Goal: Task Accomplishment & Management: Use online tool/utility

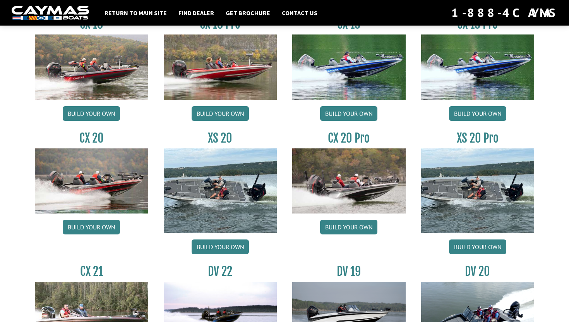
scroll to position [688, 0]
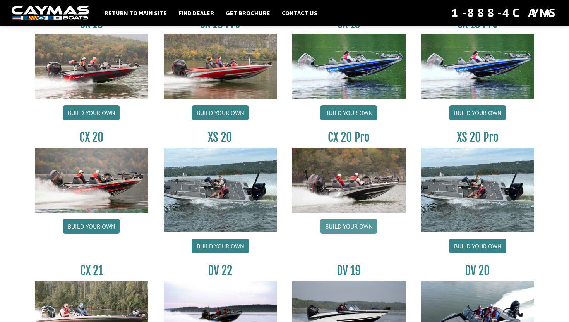
click at [358, 227] on link "Build your own" at bounding box center [348, 226] width 57 height 15
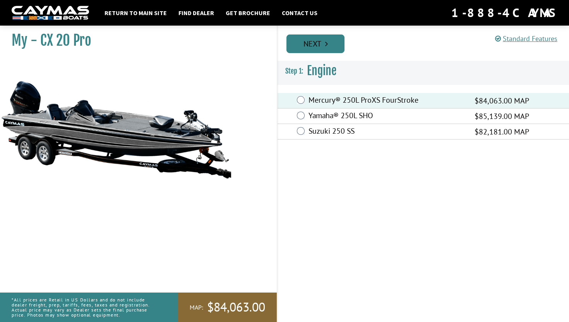
click at [310, 40] on link "Next" at bounding box center [316, 43] width 58 height 19
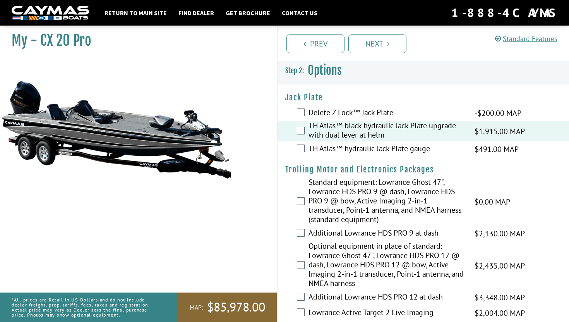
click at [306, 148] on div "TH Atlas™ hydraulic Jack Plate gauge $491.00 MAP $580.00 MSRP" at bounding box center [424, 148] width 292 height 15
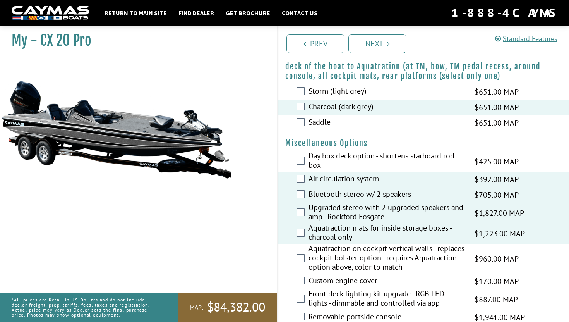
scroll to position [927, 0]
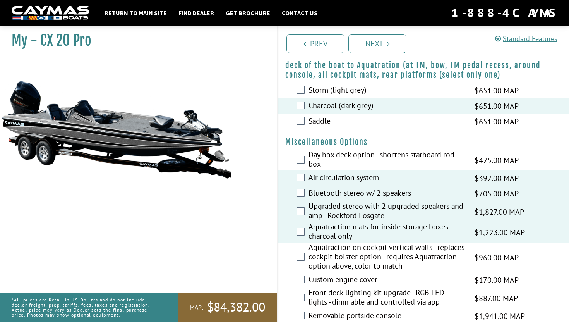
click at [305, 272] on div "Aquatraction on cockpit vertical walls - replaces cockpit bolster option - requ…" at bounding box center [424, 257] width 292 height 30
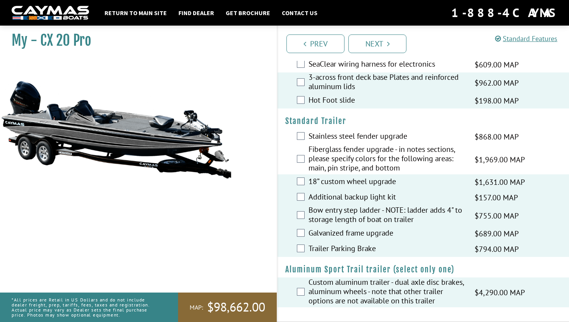
scroll to position [1351, 0]
click at [368, 46] on link "Next" at bounding box center [378, 43] width 58 height 19
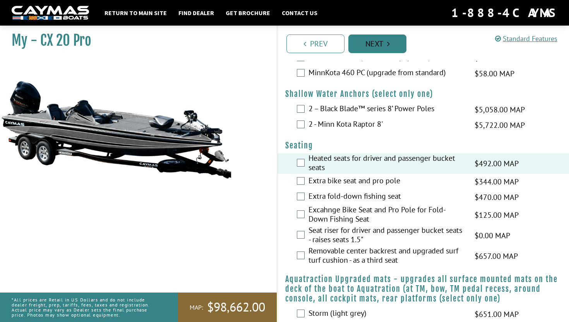
scroll to position [710, 0]
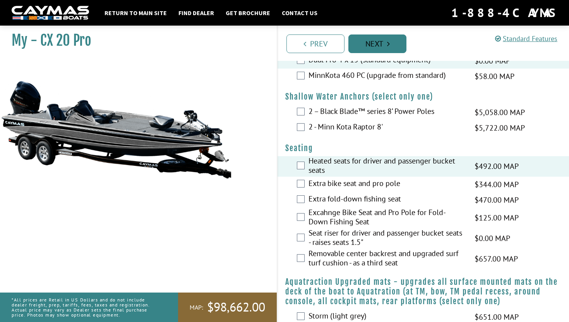
click at [364, 48] on link "Next" at bounding box center [378, 43] width 58 height 19
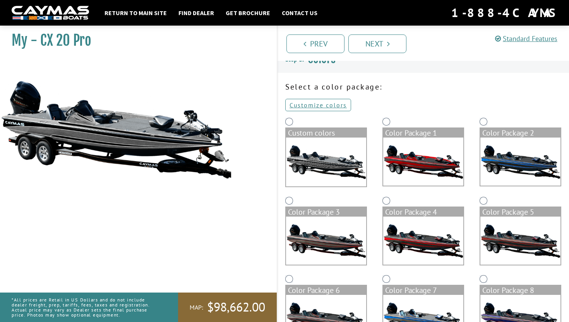
scroll to position [0, 0]
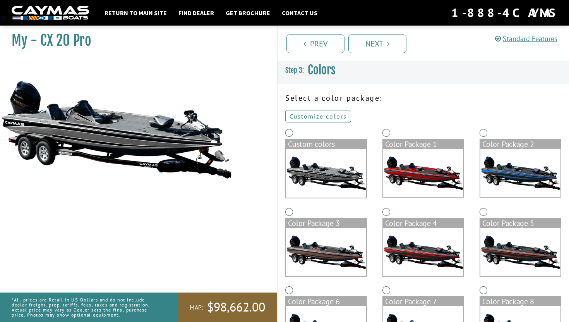
click at [314, 117] on link "Customize colors" at bounding box center [318, 116] width 66 height 12
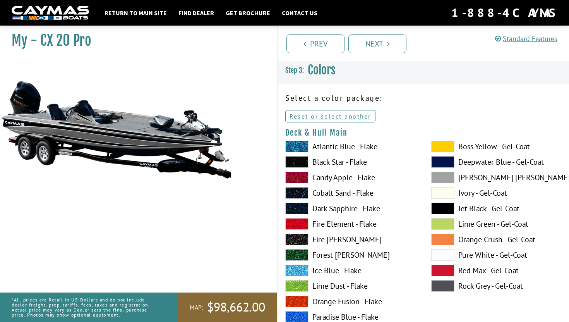
click at [308, 161] on span at bounding box center [296, 162] width 23 height 12
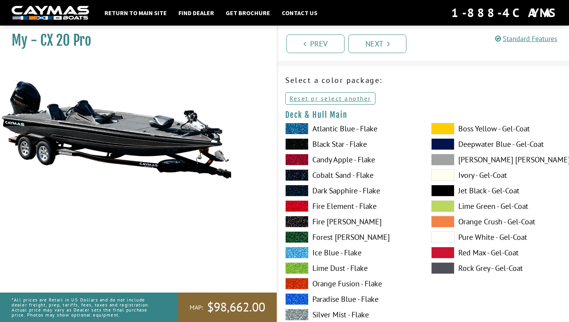
scroll to position [21, 0]
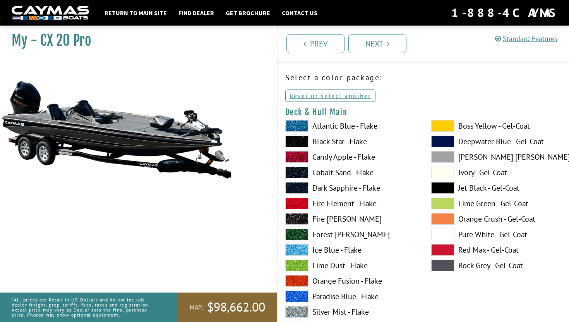
click at [321, 158] on label "Candy Apple - Flake" at bounding box center [350, 157] width 131 height 12
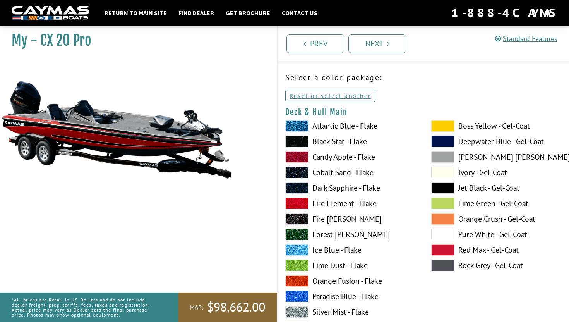
click at [304, 143] on span at bounding box center [296, 142] width 23 height 12
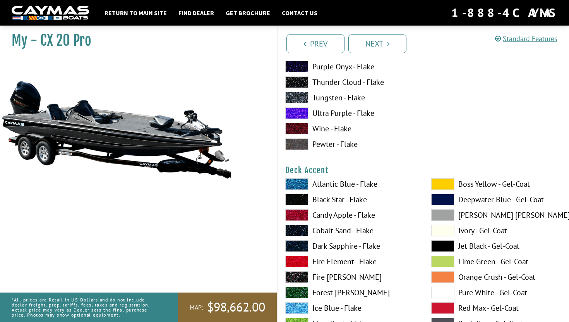
scroll to position [289, 0]
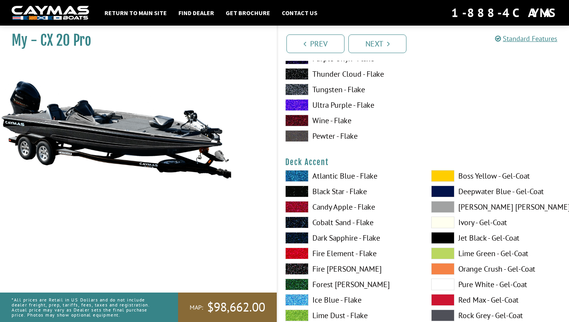
click at [445, 206] on span at bounding box center [442, 207] width 23 height 12
click at [445, 208] on span at bounding box center [442, 207] width 23 height 12
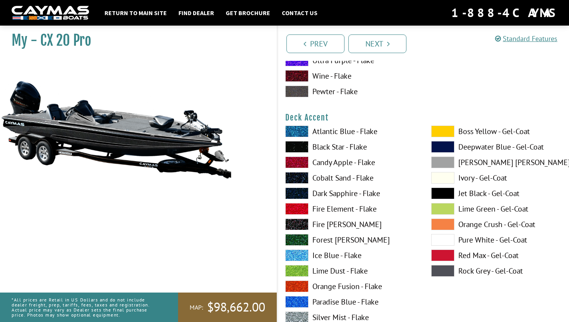
scroll to position [335, 0]
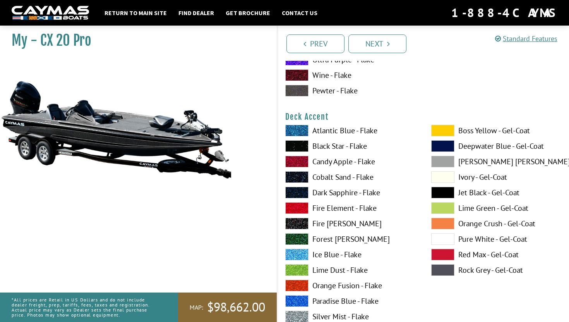
click at [445, 193] on span at bounding box center [442, 193] width 23 height 12
click at [445, 192] on span at bounding box center [442, 193] width 23 height 12
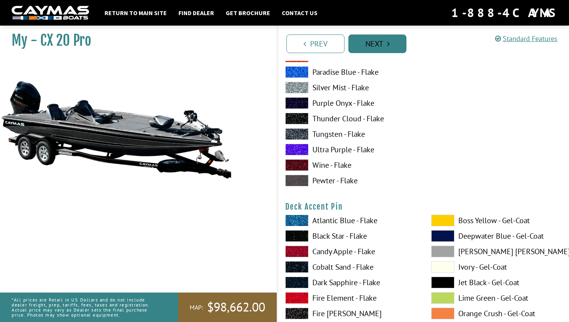
click at [376, 38] on link "Next" at bounding box center [378, 43] width 58 height 19
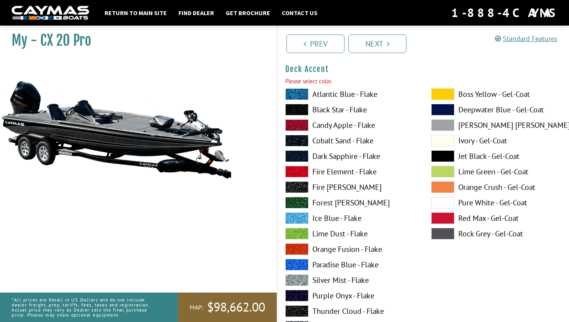
scroll to position [378, 0]
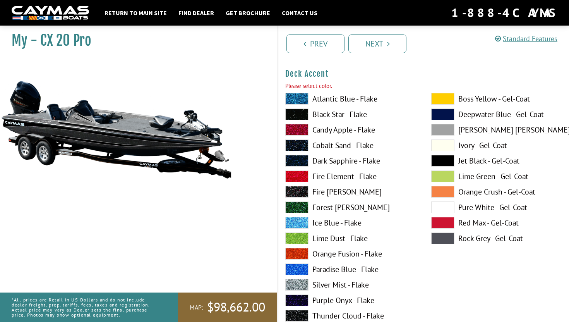
click at [342, 113] on label "Black Star - Flake" at bounding box center [350, 114] width 131 height 12
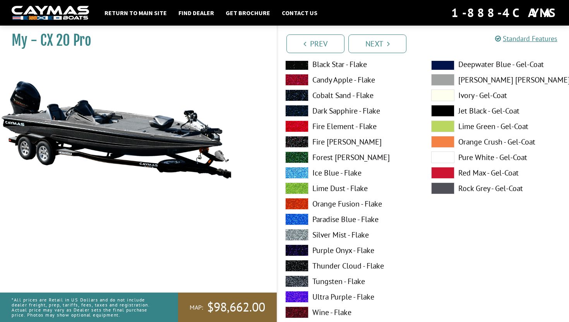
scroll to position [428, 0]
click at [318, 266] on label "Thunder Cloud - Flake" at bounding box center [350, 266] width 131 height 12
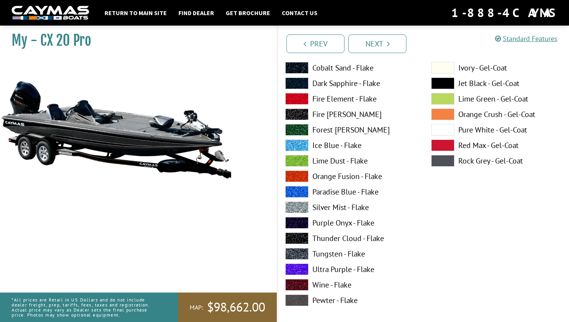
scroll to position [456, 0]
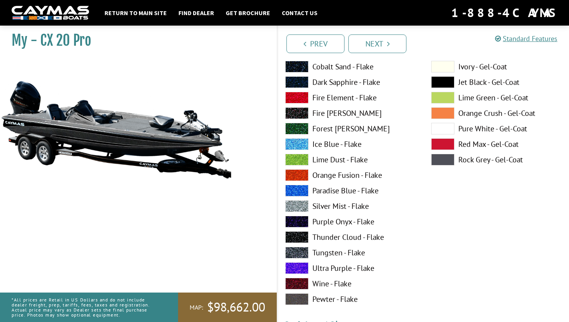
click at [445, 81] on span at bounding box center [442, 82] width 23 height 12
click at [444, 161] on span at bounding box center [442, 160] width 23 height 12
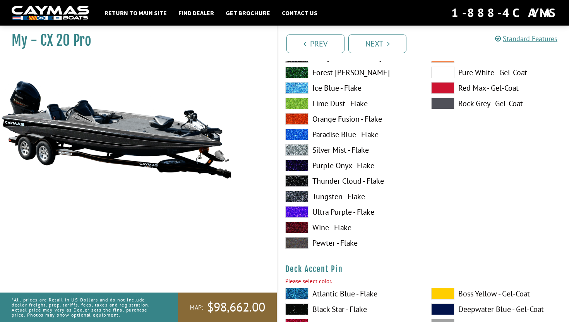
scroll to position [514, 0]
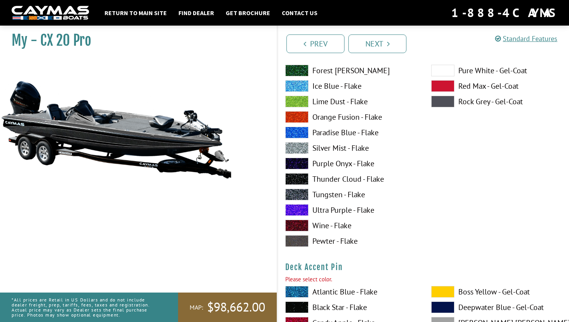
click at [303, 193] on span at bounding box center [296, 195] width 23 height 12
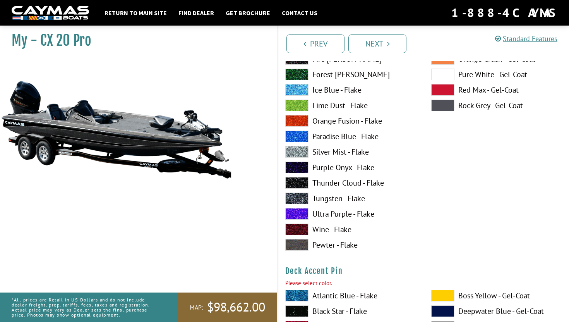
scroll to position [510, 0]
click at [299, 152] on span at bounding box center [296, 152] width 23 height 12
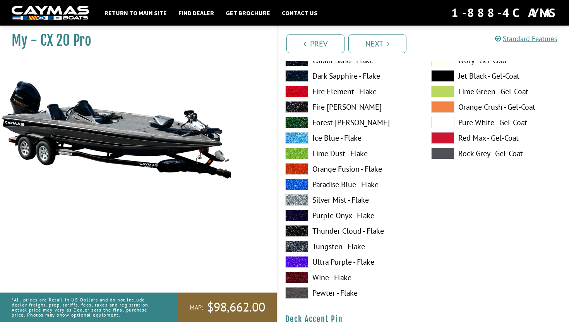
scroll to position [446, 0]
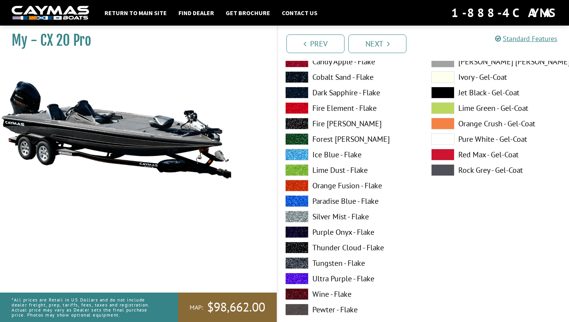
click at [442, 92] on span at bounding box center [442, 93] width 23 height 12
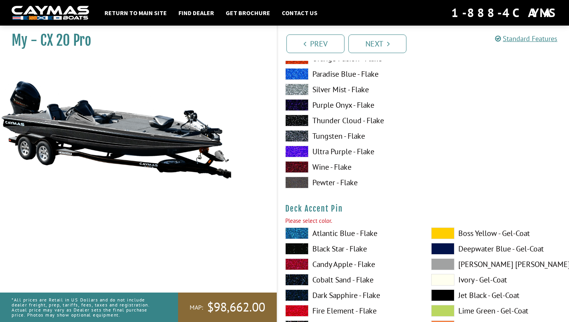
scroll to position [578, 0]
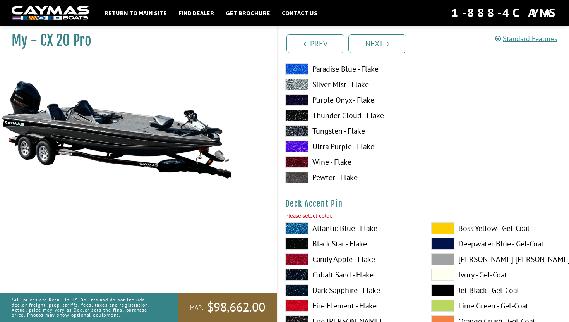
click at [440, 290] on span at bounding box center [442, 290] width 23 height 12
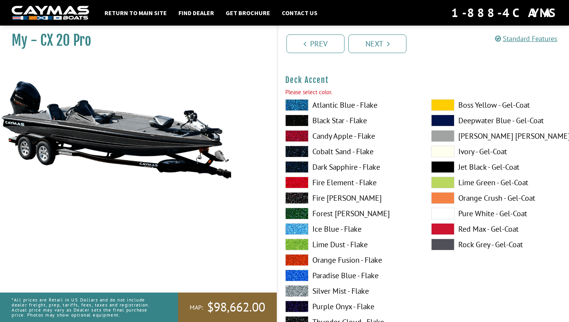
scroll to position [372, 0]
click at [302, 117] on span at bounding box center [296, 120] width 23 height 12
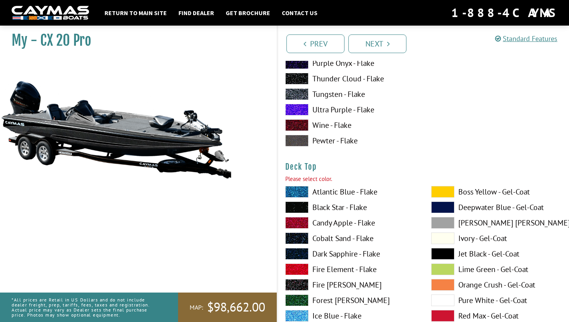
scroll to position [949, 0]
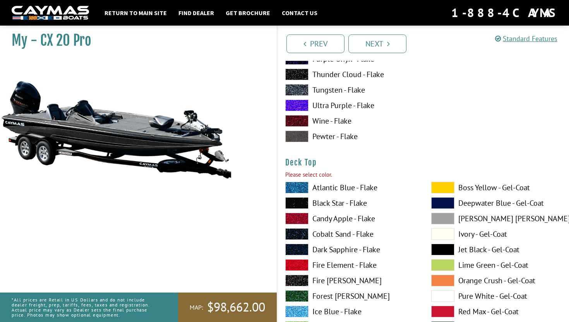
click at [446, 249] on span at bounding box center [442, 250] width 23 height 12
click at [299, 201] on span at bounding box center [296, 203] width 23 height 12
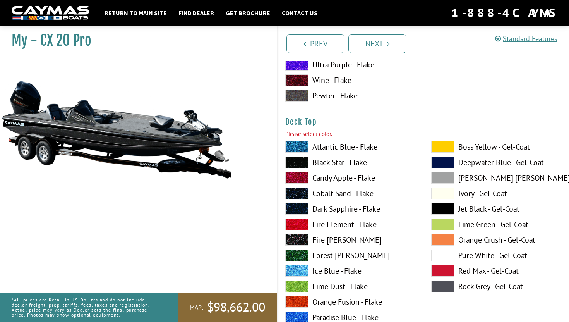
scroll to position [991, 0]
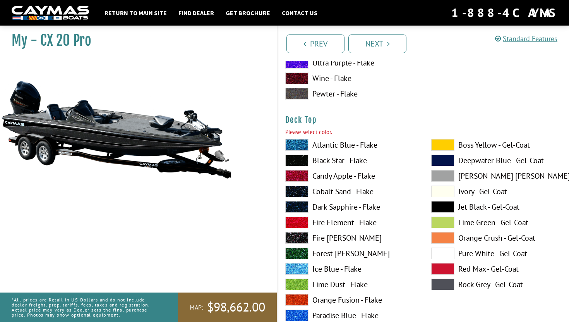
click at [442, 205] on span at bounding box center [442, 207] width 23 height 12
click at [299, 158] on span at bounding box center [296, 161] width 23 height 12
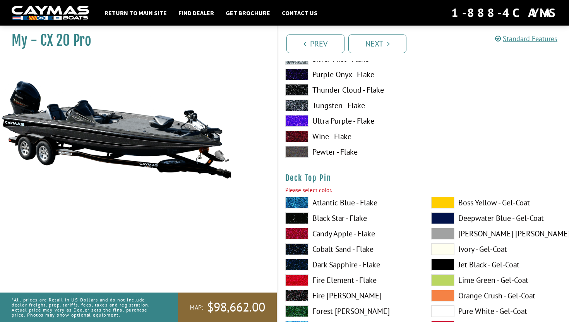
scroll to position [1263, 0]
click at [440, 262] on span at bounding box center [442, 264] width 23 height 12
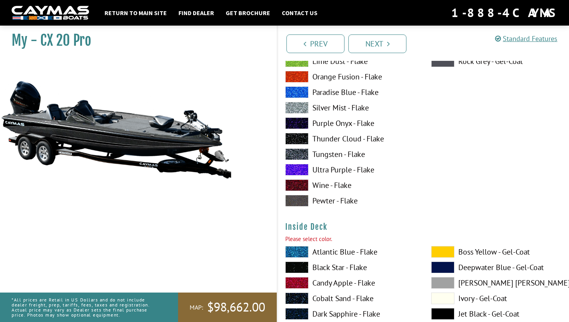
scroll to position [1547, 0]
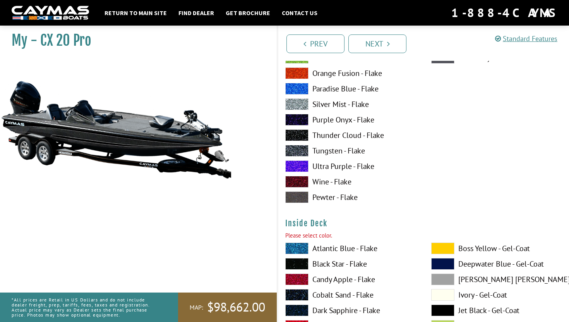
click at [300, 263] on span at bounding box center [296, 264] width 23 height 12
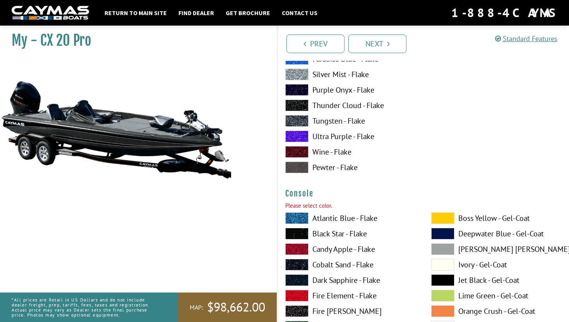
scroll to position [1959, 0]
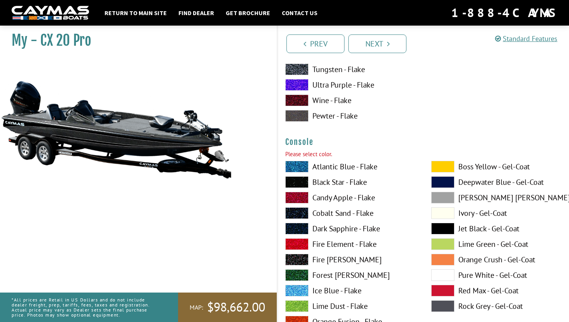
click at [443, 227] on span at bounding box center [442, 229] width 23 height 12
click at [300, 180] on span at bounding box center [296, 182] width 23 height 12
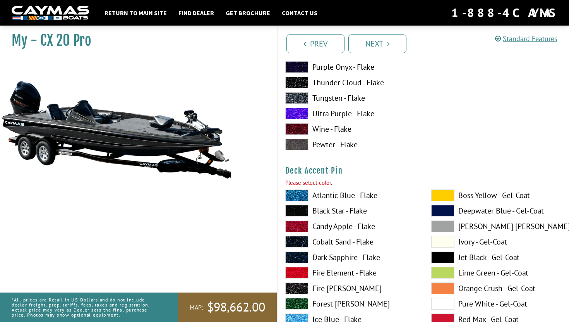
scroll to position [617, 0]
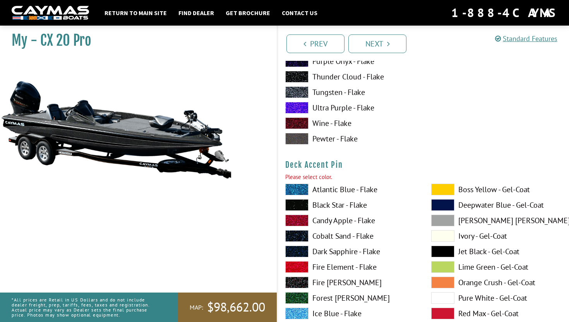
click at [299, 204] on span at bounding box center [296, 205] width 23 height 12
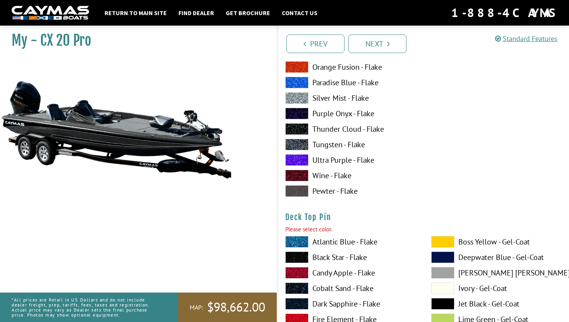
scroll to position [1225, 0]
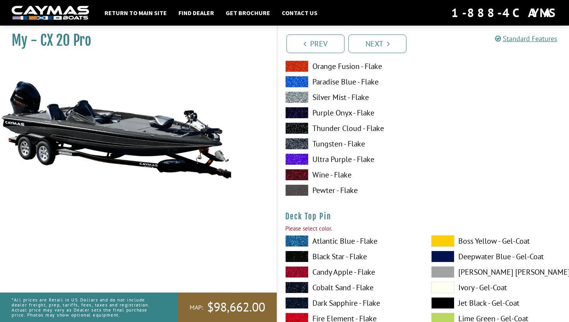
click at [299, 256] on span at bounding box center [296, 257] width 23 height 12
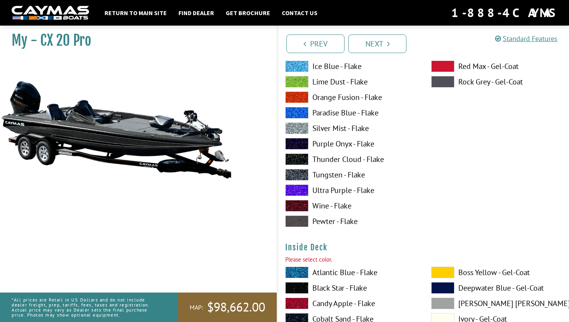
scroll to position [1527, 0]
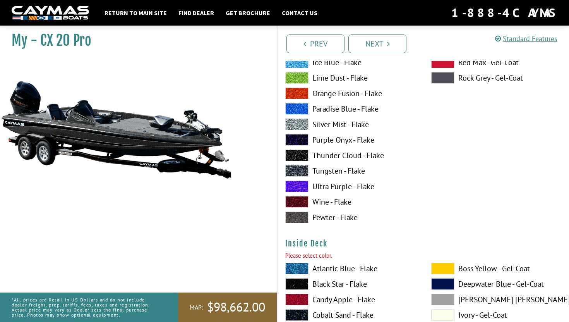
click at [293, 283] on span at bounding box center [296, 284] width 23 height 12
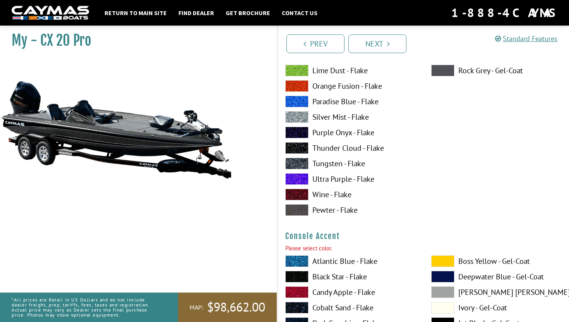
scroll to position [2205, 0]
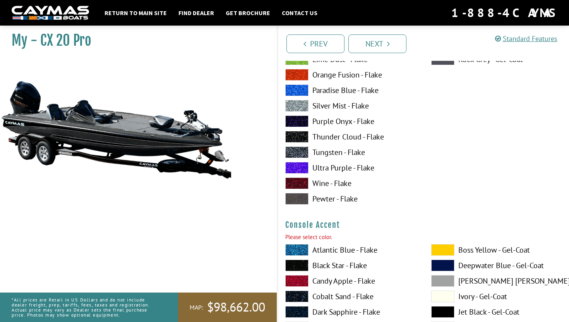
click at [297, 264] on span at bounding box center [296, 266] width 23 height 12
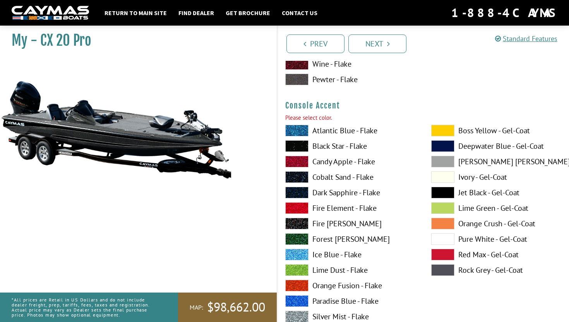
scroll to position [2327, 0]
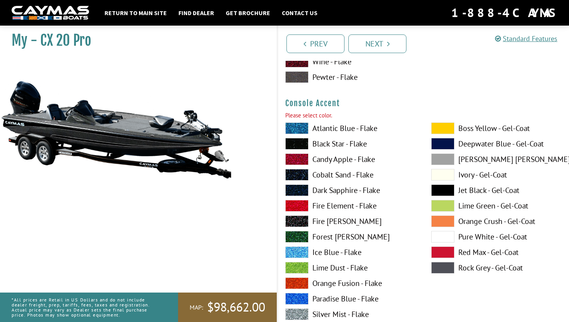
click at [442, 192] on span at bounding box center [442, 190] width 23 height 12
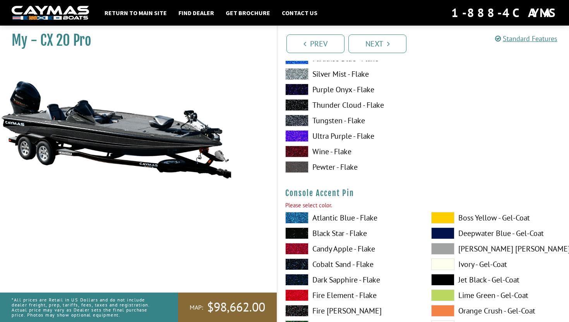
scroll to position [2571, 0]
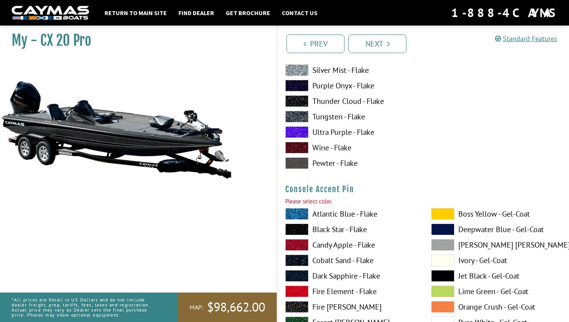
click at [296, 230] on span at bounding box center [296, 229] width 23 height 12
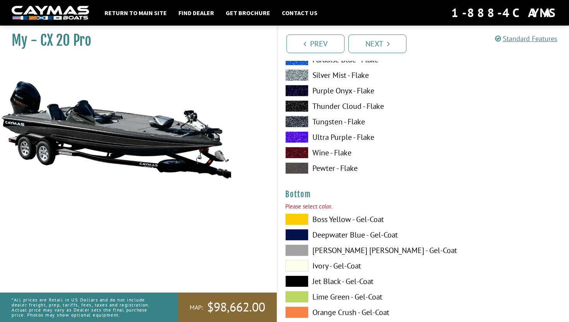
scroll to position [2900, 0]
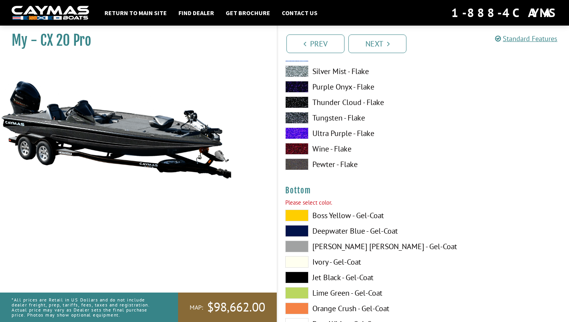
click at [300, 274] on span at bounding box center [296, 278] width 23 height 12
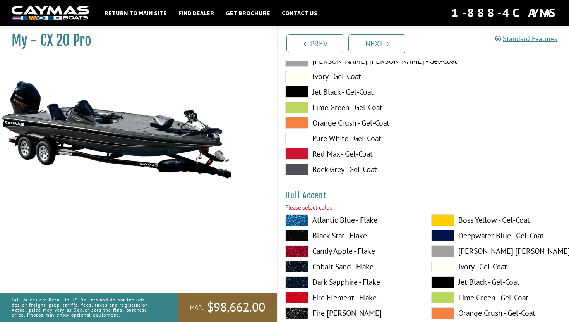
scroll to position [3087, 0]
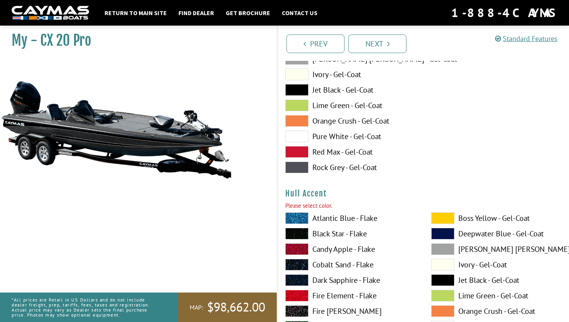
click at [297, 232] on span at bounding box center [296, 234] width 23 height 12
click at [443, 279] on span at bounding box center [442, 280] width 23 height 12
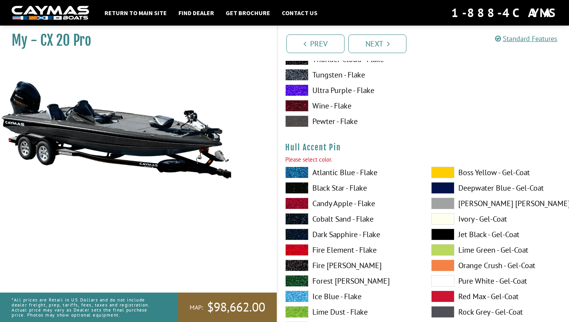
scroll to position [3493, 0]
